Goal: Task Accomplishment & Management: Complete application form

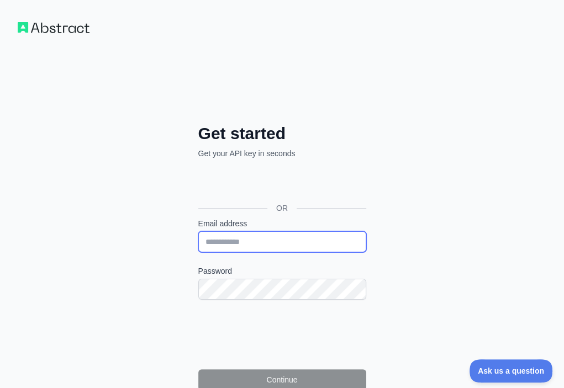
click at [198, 231] on input "Email address" at bounding box center [282, 241] width 168 height 21
paste input "**********"
type input "**********"
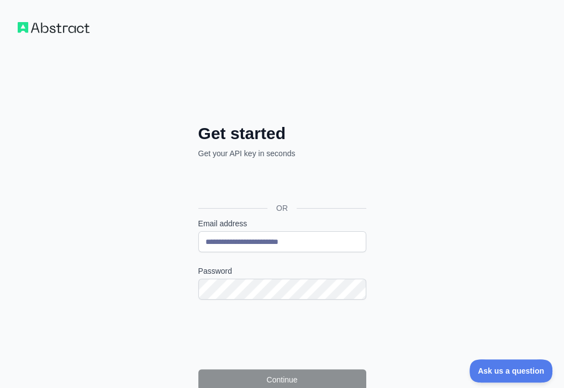
click at [198, 266] on label "Password" at bounding box center [282, 271] width 168 height 11
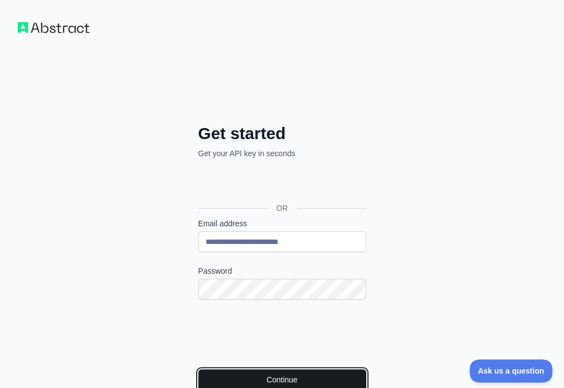
click at [198, 369] on button "Continue" at bounding box center [282, 379] width 168 height 21
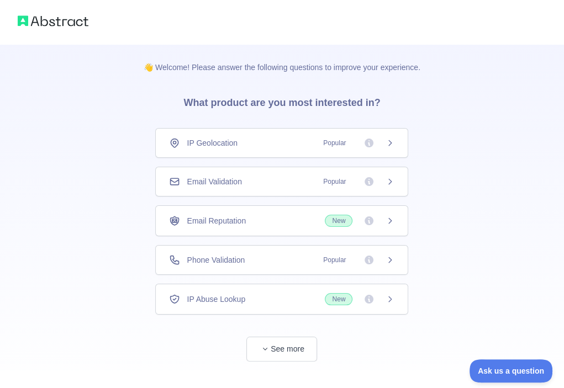
click at [244, 183] on div "Email Validation Popular" at bounding box center [281, 181] width 225 height 11
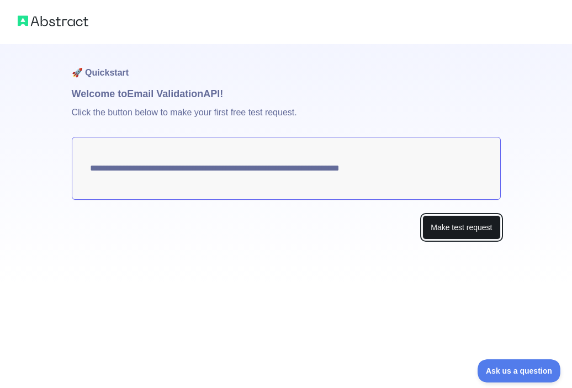
click at [453, 229] on button "Make test request" at bounding box center [462, 227] width 78 height 25
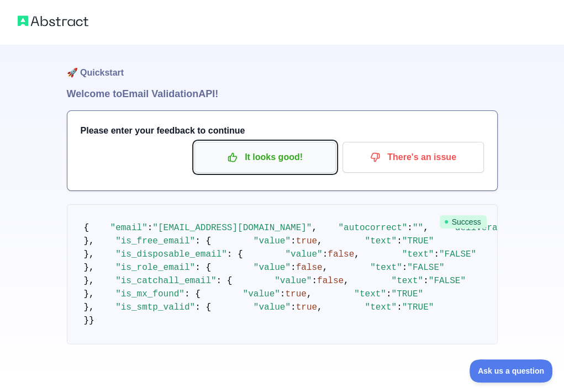
click at [289, 162] on p "It looks good!" at bounding box center [265, 157] width 125 height 19
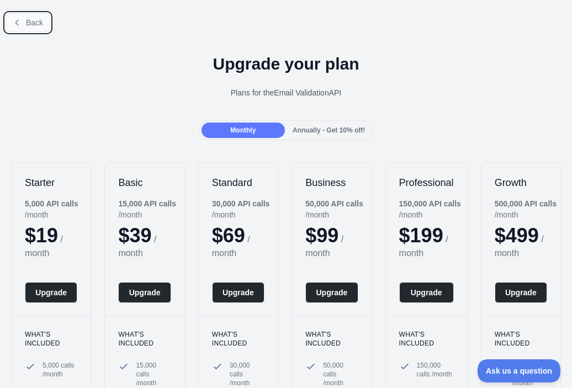
click at [30, 20] on span "Back" at bounding box center [34, 22] width 17 height 9
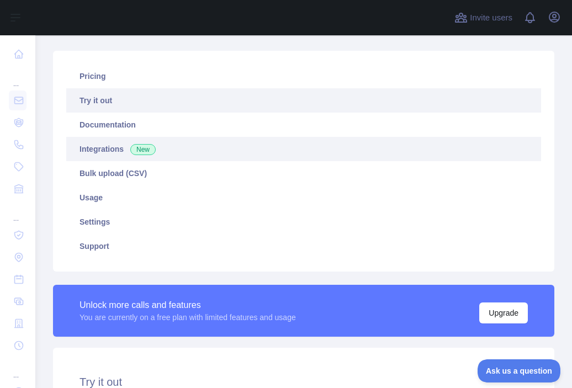
scroll to position [221, 0]
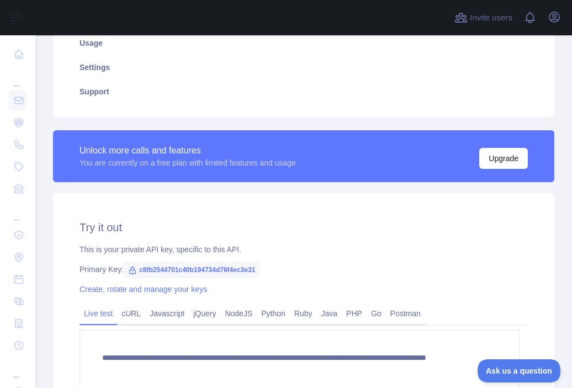
click at [234, 264] on span "c8fb2544701c40b194734d76f4ec3e31" at bounding box center [192, 270] width 136 height 17
